Goal: Obtain resource: Obtain resource

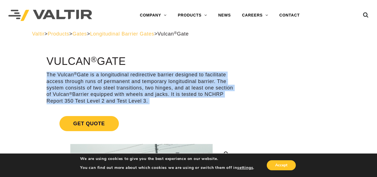
drag, startPoint x: 47, startPoint y: 74, endPoint x: 144, endPoint y: 105, distance: 102.5
copy div "**********"
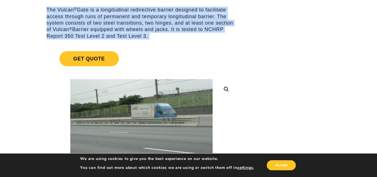
scroll to position [56, 0]
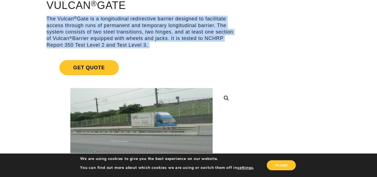
click at [160, 54] on link "Get Quote" at bounding box center [142, 67] width 190 height 28
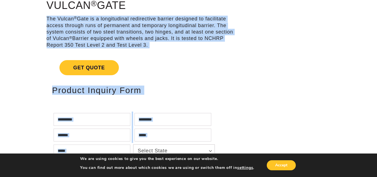
click at [219, 27] on p "The Vulcan ® Gate is a longitudinal redirective barrier designed to facilitate …" at bounding box center [142, 32] width 190 height 33
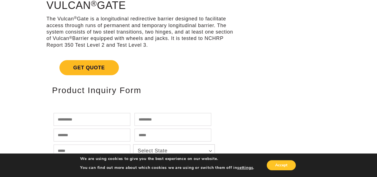
click at [116, 69] on span "Get Quote" at bounding box center [88, 67] width 59 height 15
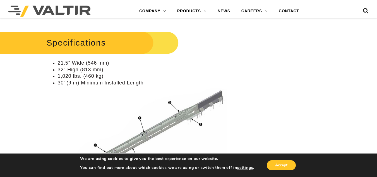
scroll to position [357, 0]
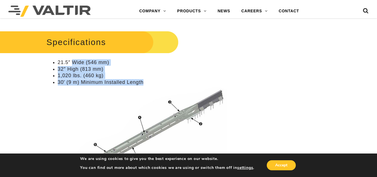
drag, startPoint x: 72, startPoint y: 61, endPoint x: 119, endPoint y: 89, distance: 54.2
click at [119, 89] on ul "21.5″ Wide (546 mm) 32″ High (813 mm) 1,020 lbs. (460 kg) 30′ (9 m) Minimum Ins…" at bounding box center [142, 123] width 190 height 129
copy ul "Wide (546 mm) 32″ High (813 mm) 1,020 lbs. (460 kg) 30′ (9 m) Minimum Installed…"
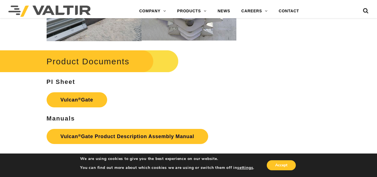
scroll to position [614, 0]
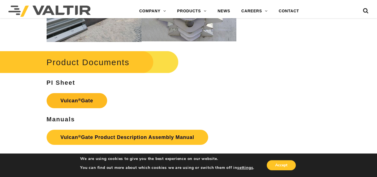
click at [77, 96] on link "Vulcan ® Gate" at bounding box center [77, 100] width 61 height 15
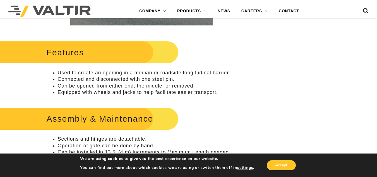
scroll to position [380, 0]
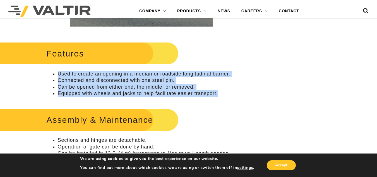
drag, startPoint x: 59, startPoint y: 73, endPoint x: 217, endPoint y: 94, distance: 159.4
click at [217, 94] on ul "Used to create an opening in a median or roadside longitudinal barrier. Connect…" at bounding box center [142, 84] width 190 height 26
copy ul "Used to create an opening in a median or roadside longitudinal barrier. Connect…"
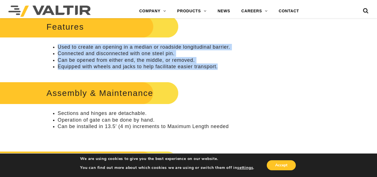
scroll to position [413, 0]
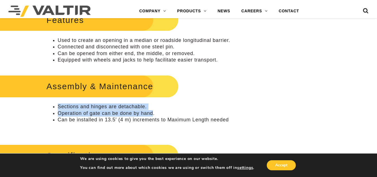
drag, startPoint x: 58, startPoint y: 104, endPoint x: 153, endPoint y: 113, distance: 95.3
click at [153, 113] on ul "Sections and hinges are detachable. Operation of gate can be done by hand. Can …" at bounding box center [142, 113] width 190 height 20
copy ul "Sections and hinges are detachable. Operation of gate can be done by hand"
